Goal: Check status: Check status

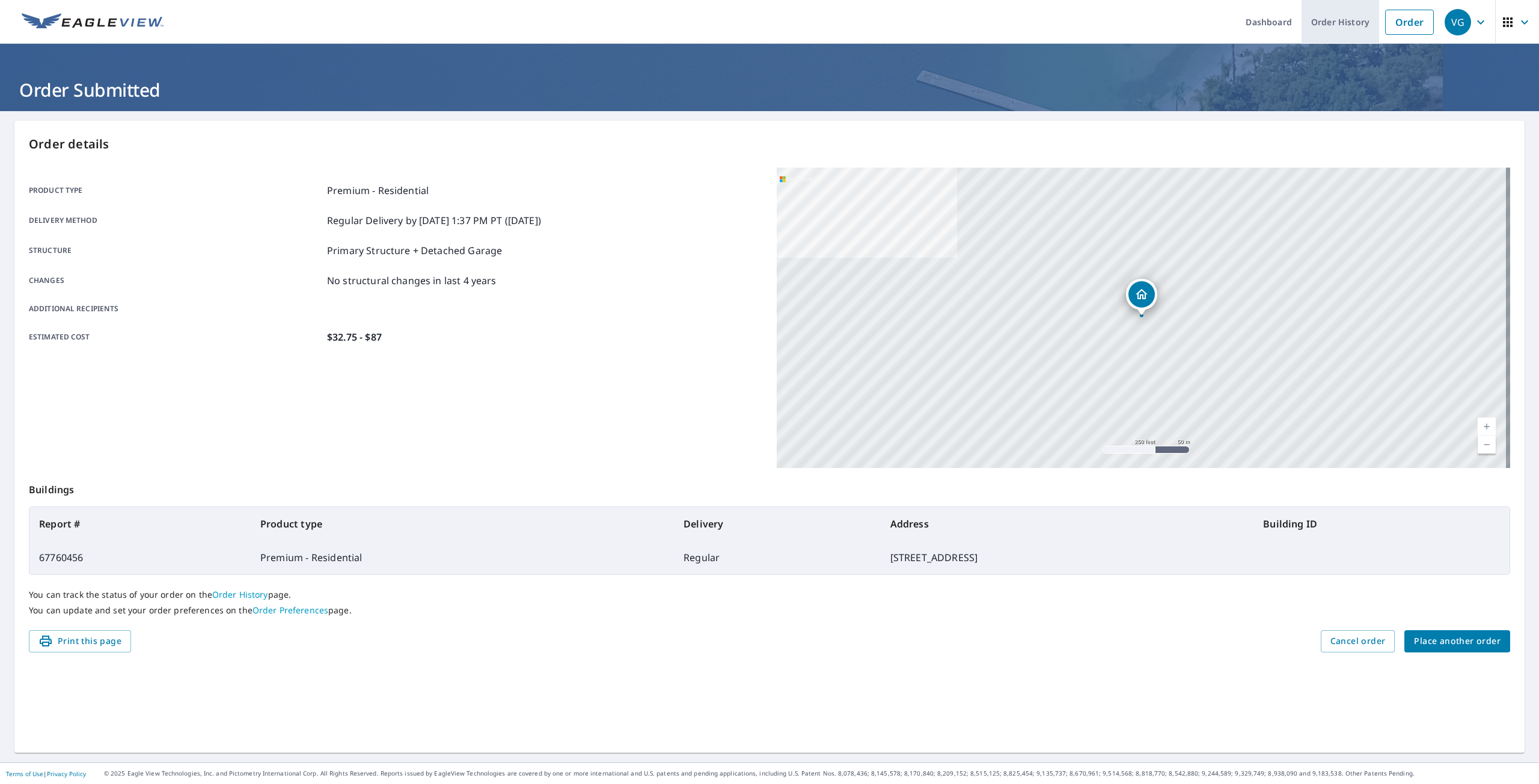
click at [1316, 32] on link "Order History" at bounding box center [1340, 22] width 78 height 44
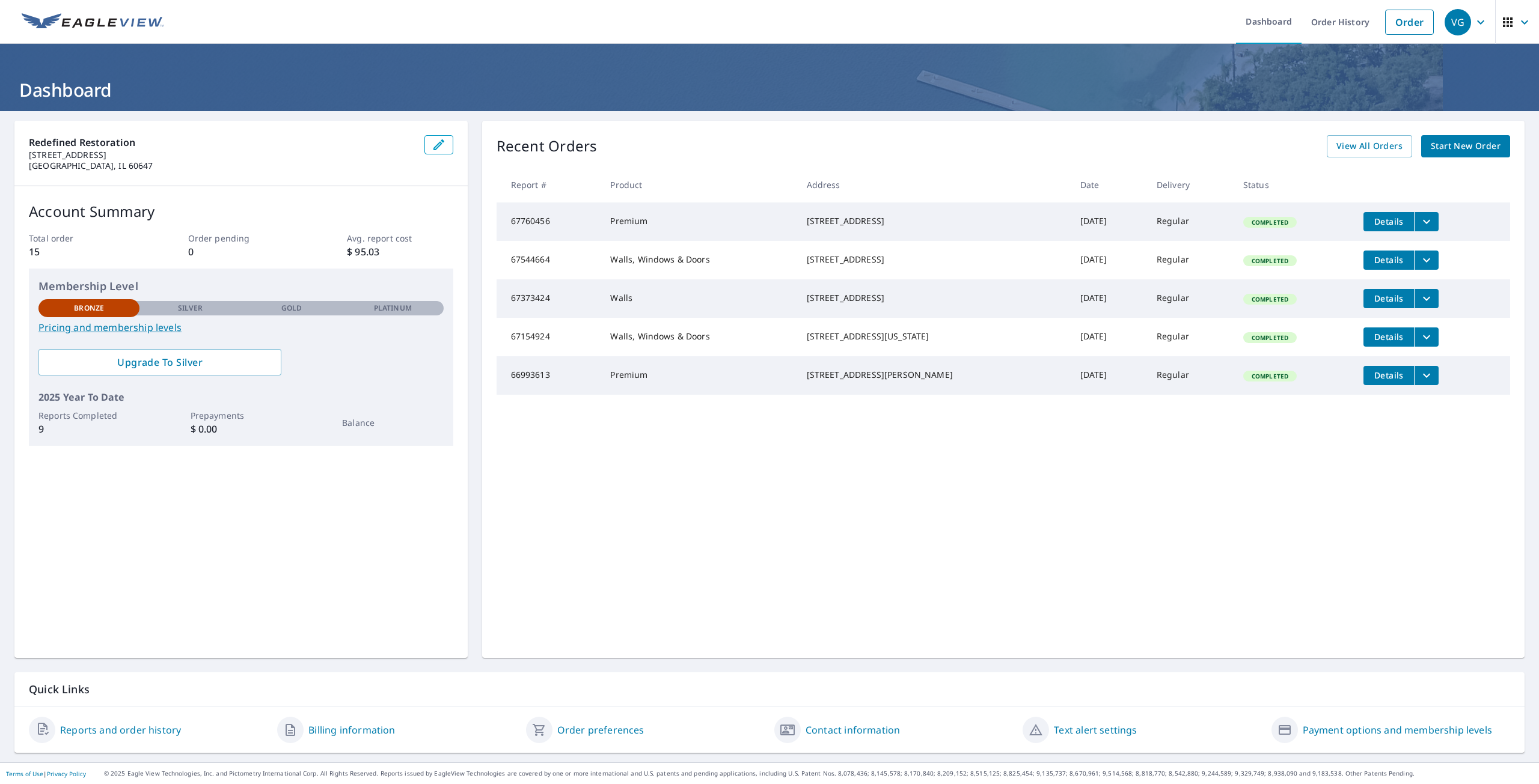
click at [1419, 223] on icon "filesDropdownBtn-67760456" at bounding box center [1426, 221] width 15 height 15
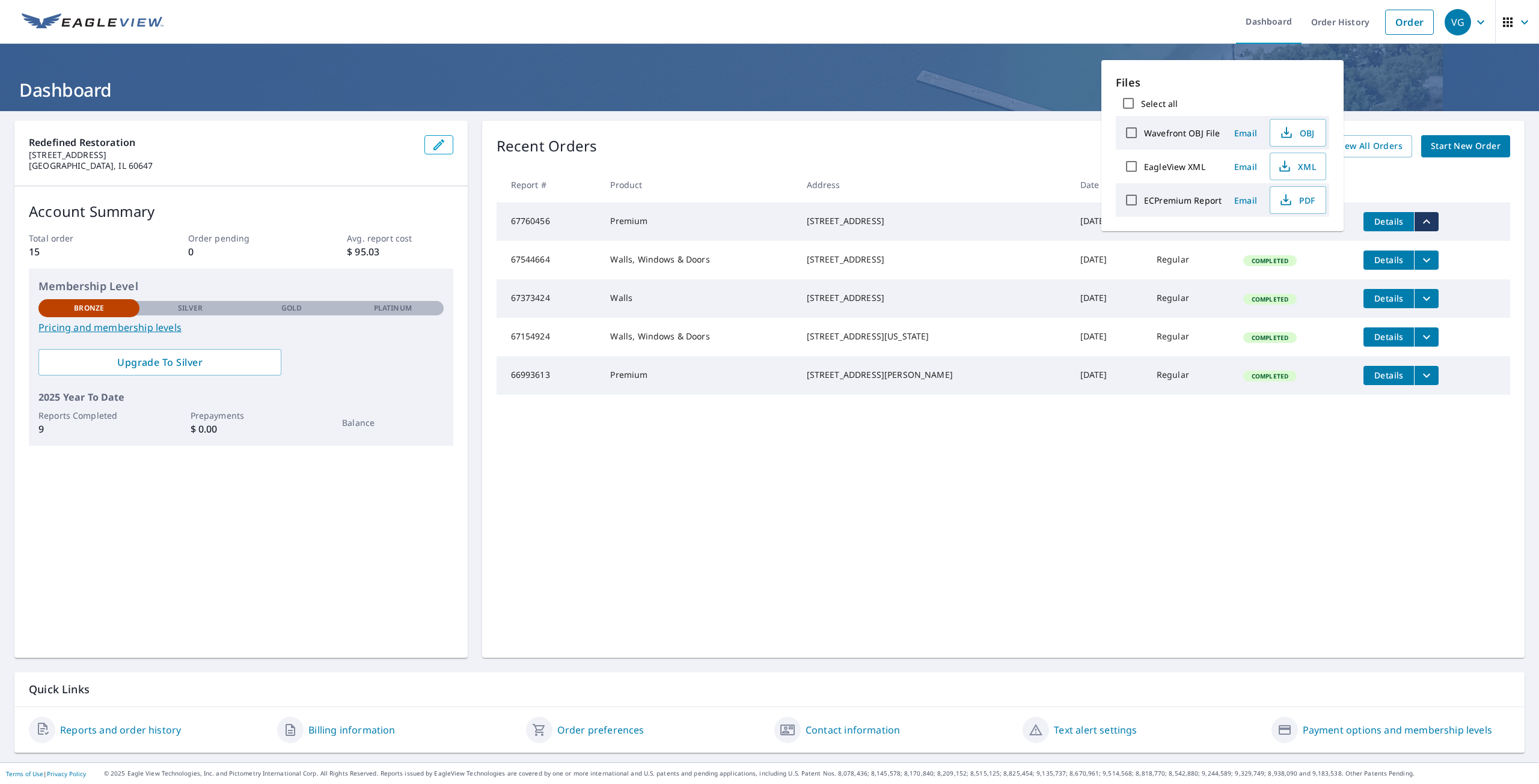
click at [1458, 227] on td "Details" at bounding box center [1432, 221] width 156 height 38
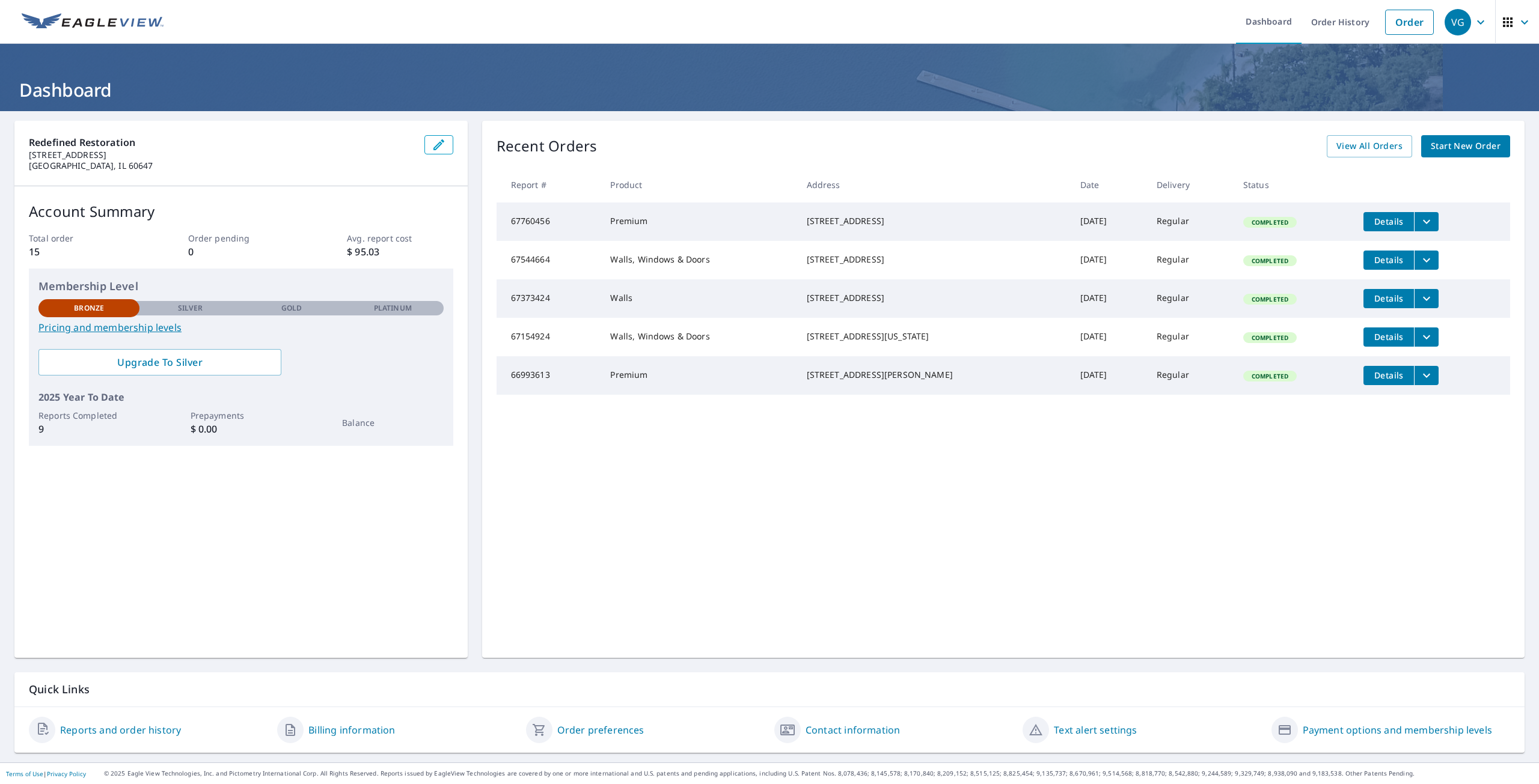
click at [1244, 223] on span "Completed" at bounding box center [1269, 222] width 51 height 8
click at [1363, 227] on button "Details" at bounding box center [1388, 222] width 50 height 20
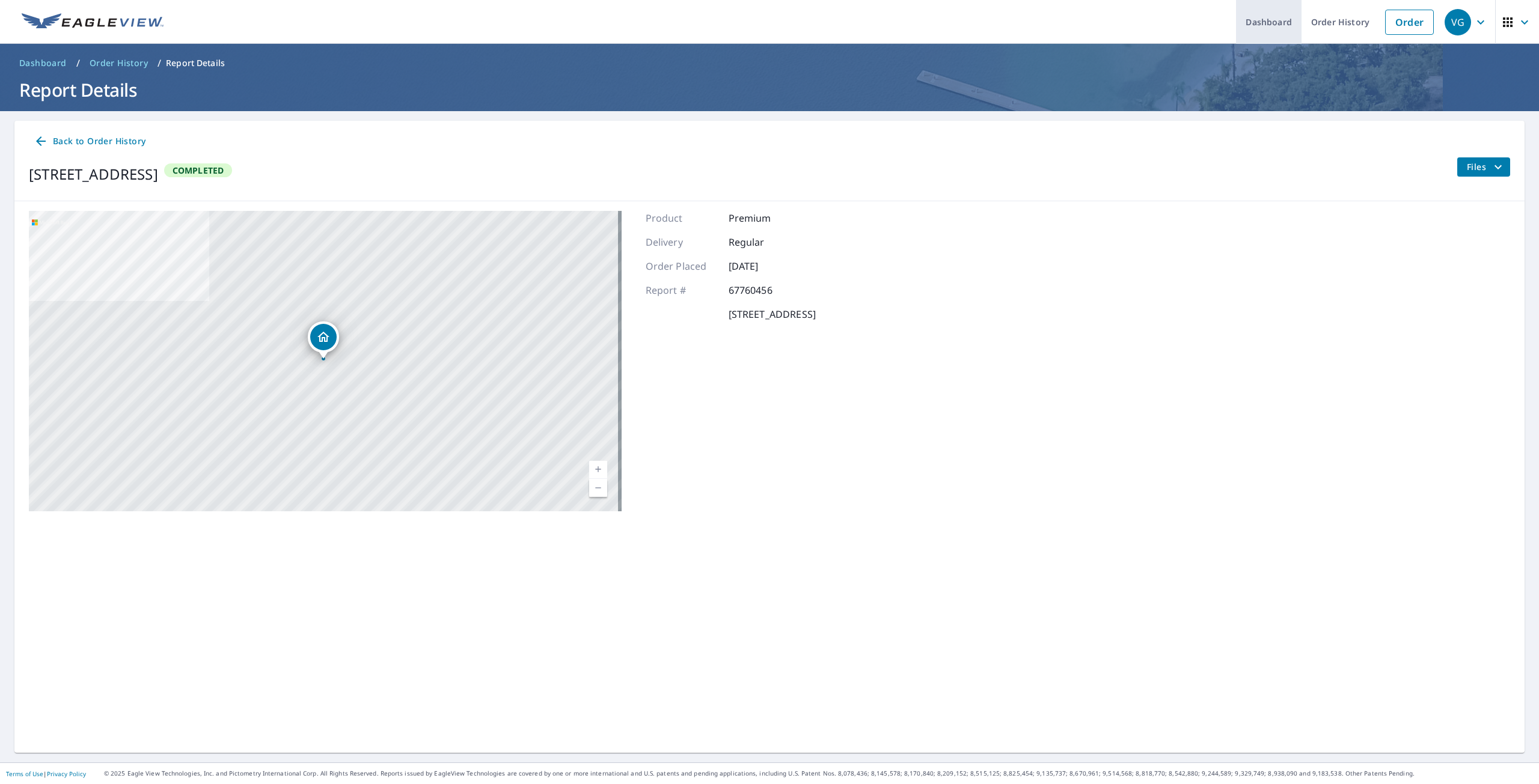
click at [1267, 20] on link "Dashboard" at bounding box center [1269, 22] width 66 height 44
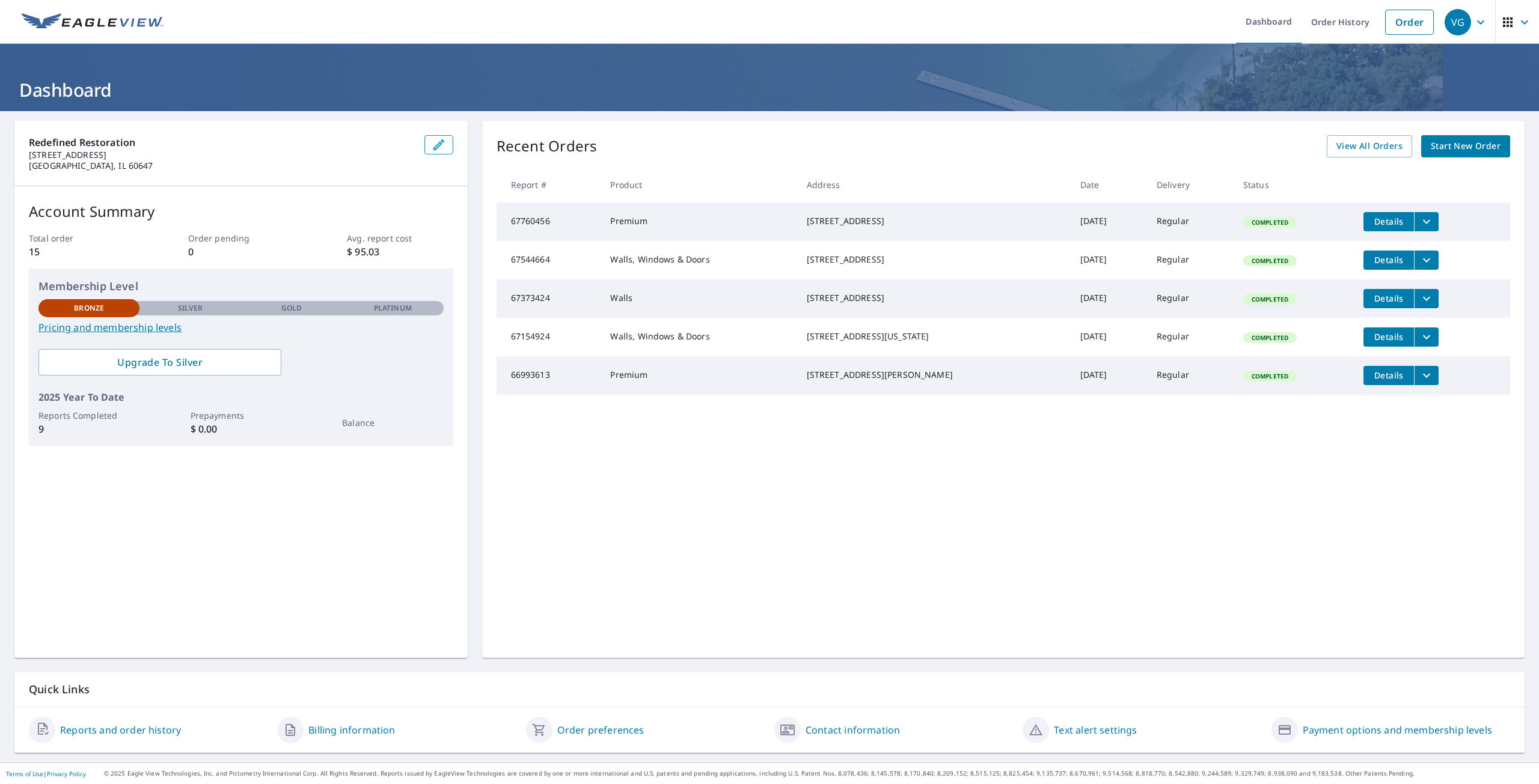
click at [587, 221] on td "67760456" at bounding box center [549, 221] width 105 height 38
click at [520, 223] on td "67760456" at bounding box center [549, 221] width 105 height 38
click at [1276, 27] on link "Dashboard" at bounding box center [1269, 22] width 66 height 44
click at [1419, 216] on icon "filesDropdownBtn-67760456" at bounding box center [1426, 221] width 15 height 15
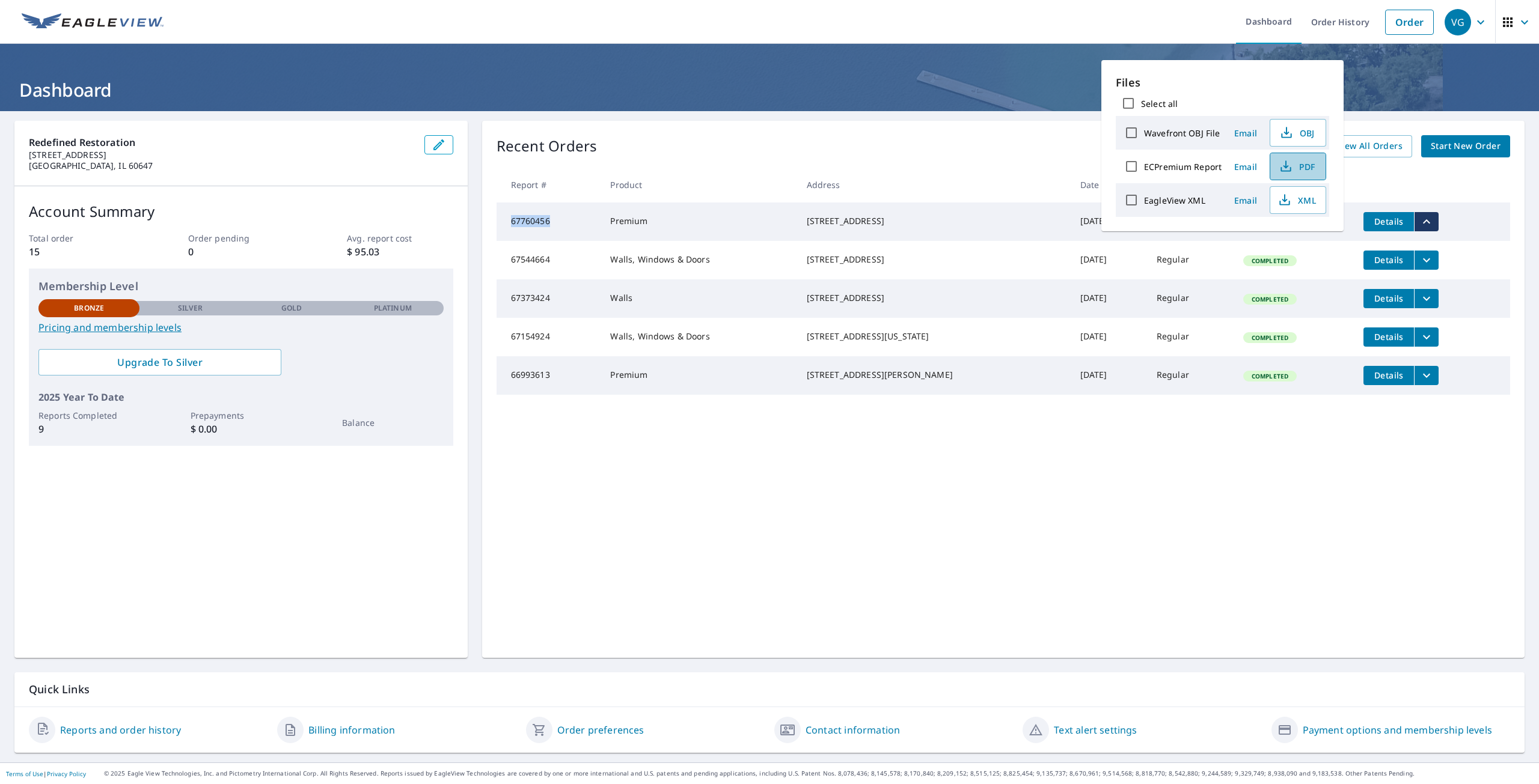
click at [1279, 162] on icon "button" at bounding box center [1286, 166] width 15 height 15
